Goal: Information Seeking & Learning: Find specific fact

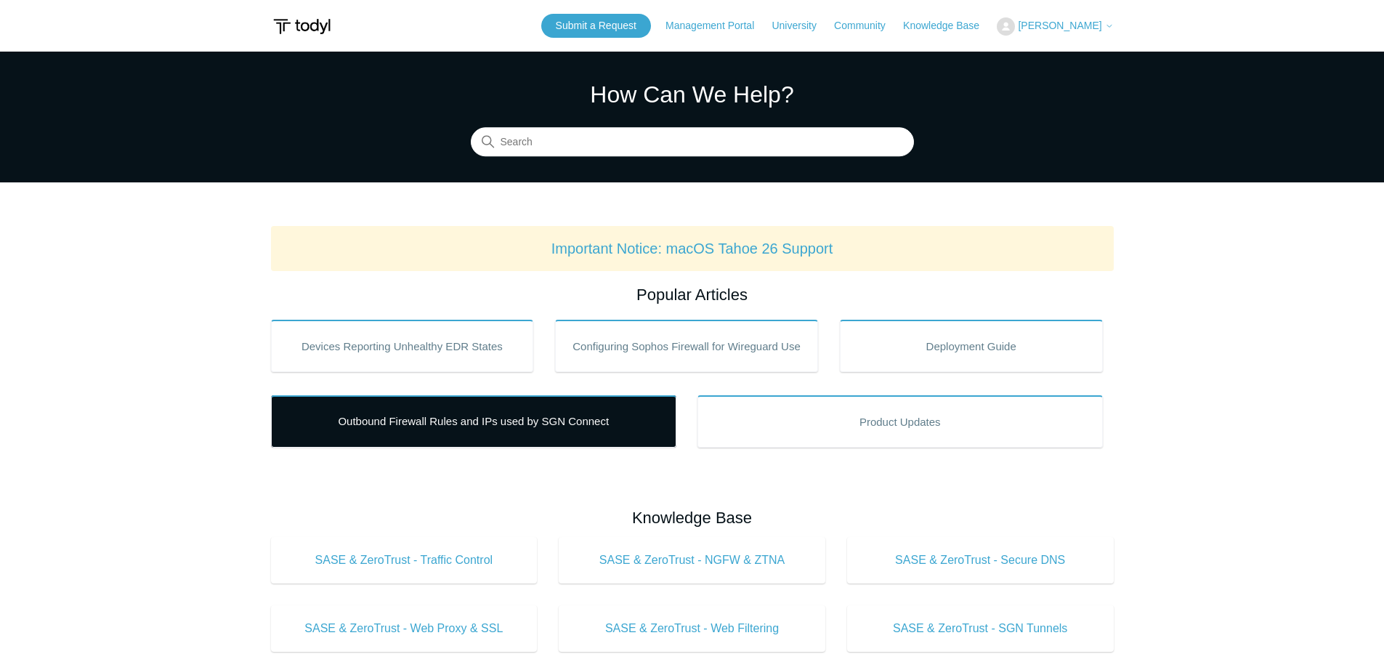
click at [491, 427] on link "Outbound Firewall Rules and IPs used by SGN Connect" at bounding box center [473, 421] width 405 height 52
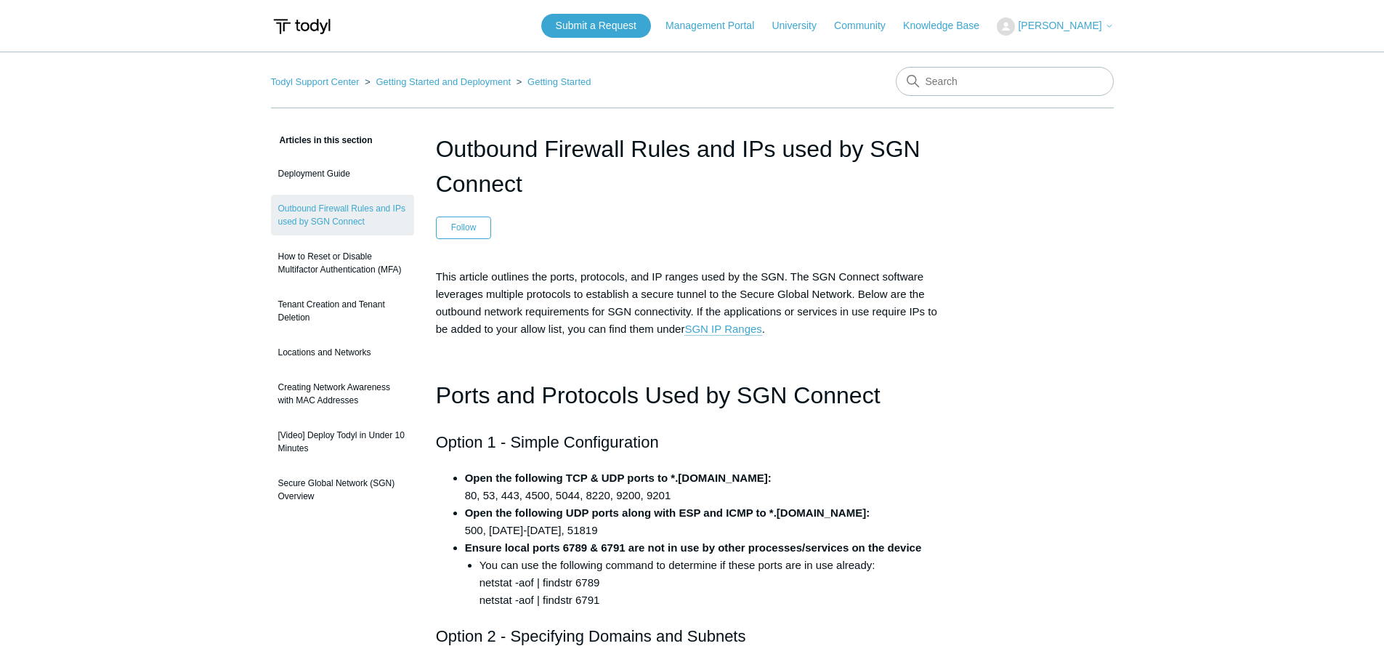
drag, startPoint x: 770, startPoint y: 68, endPoint x: 916, endPoint y: 76, distance: 147.0
click at [770, 68] on nav "Todyl Support Center Getting Started and Deployment Getting Started" at bounding box center [692, 87] width 843 height 41
click at [935, 210] on header "Outbound Firewall Rules and IPs used by SGN Connect Follow Not yet followed by …" at bounding box center [692, 186] width 513 height 108
